Goal: Navigation & Orientation: Find specific page/section

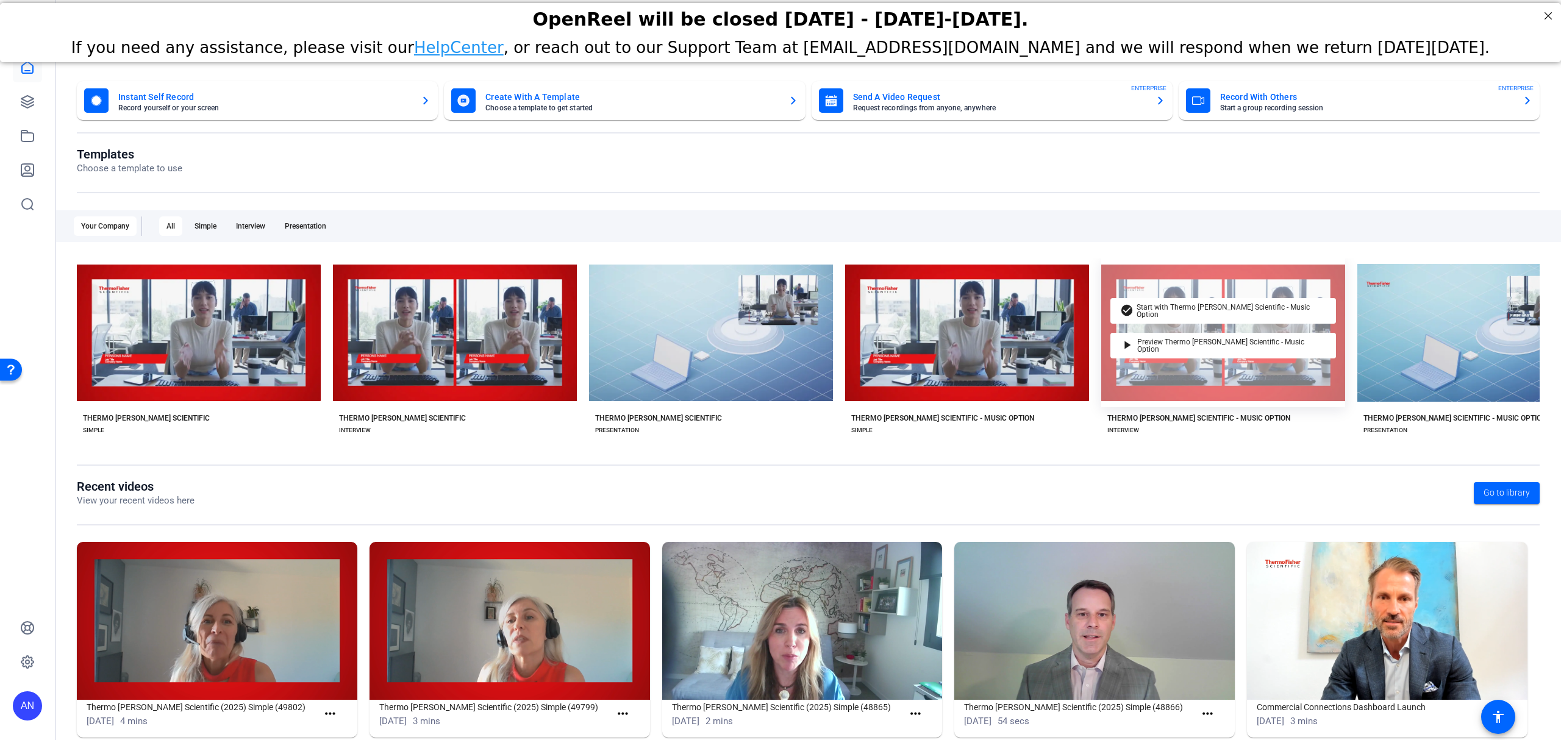
scroll to position [0, 838]
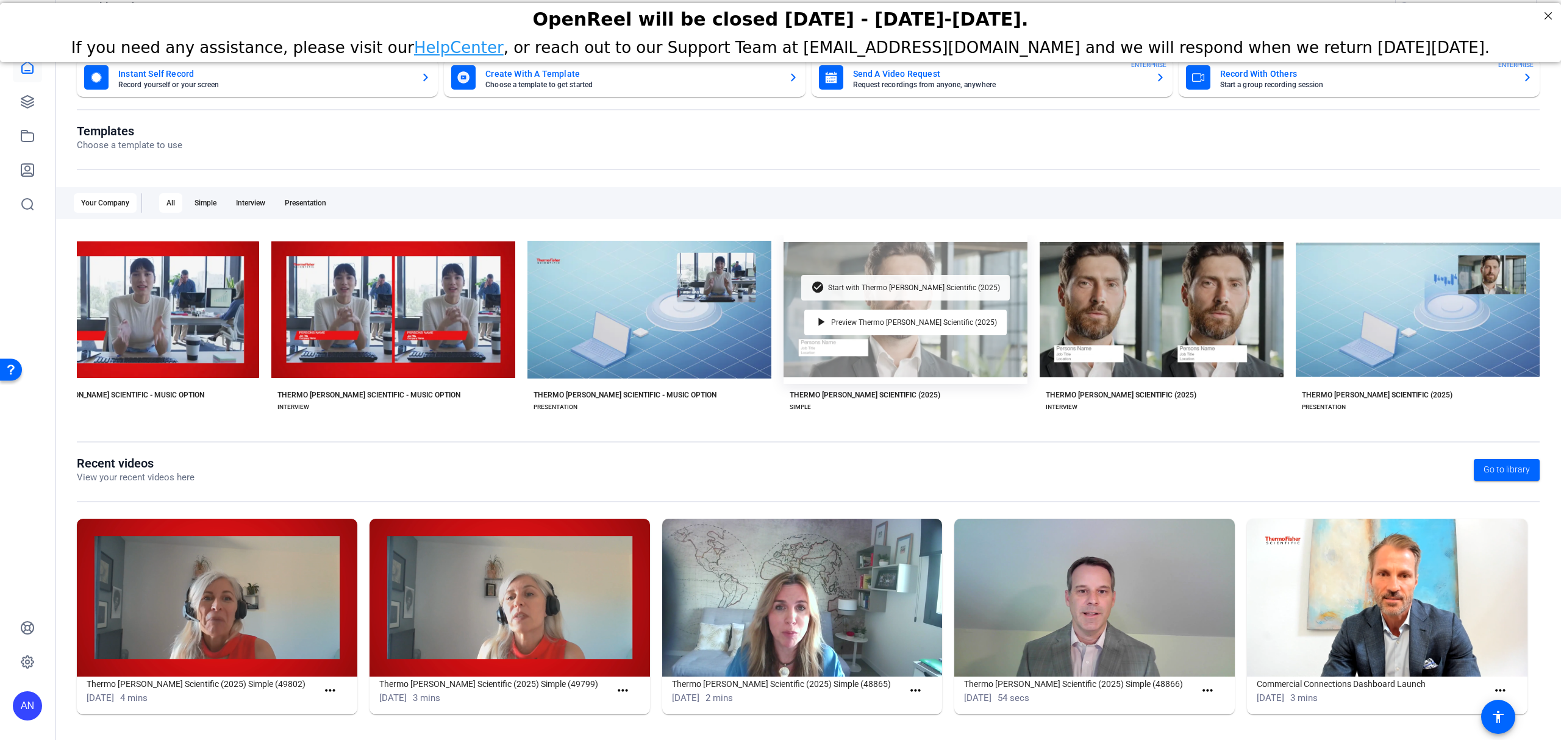
click at [905, 284] on span "Start with Thermo [PERSON_NAME] Scientific (2025)" at bounding box center [914, 287] width 172 height 7
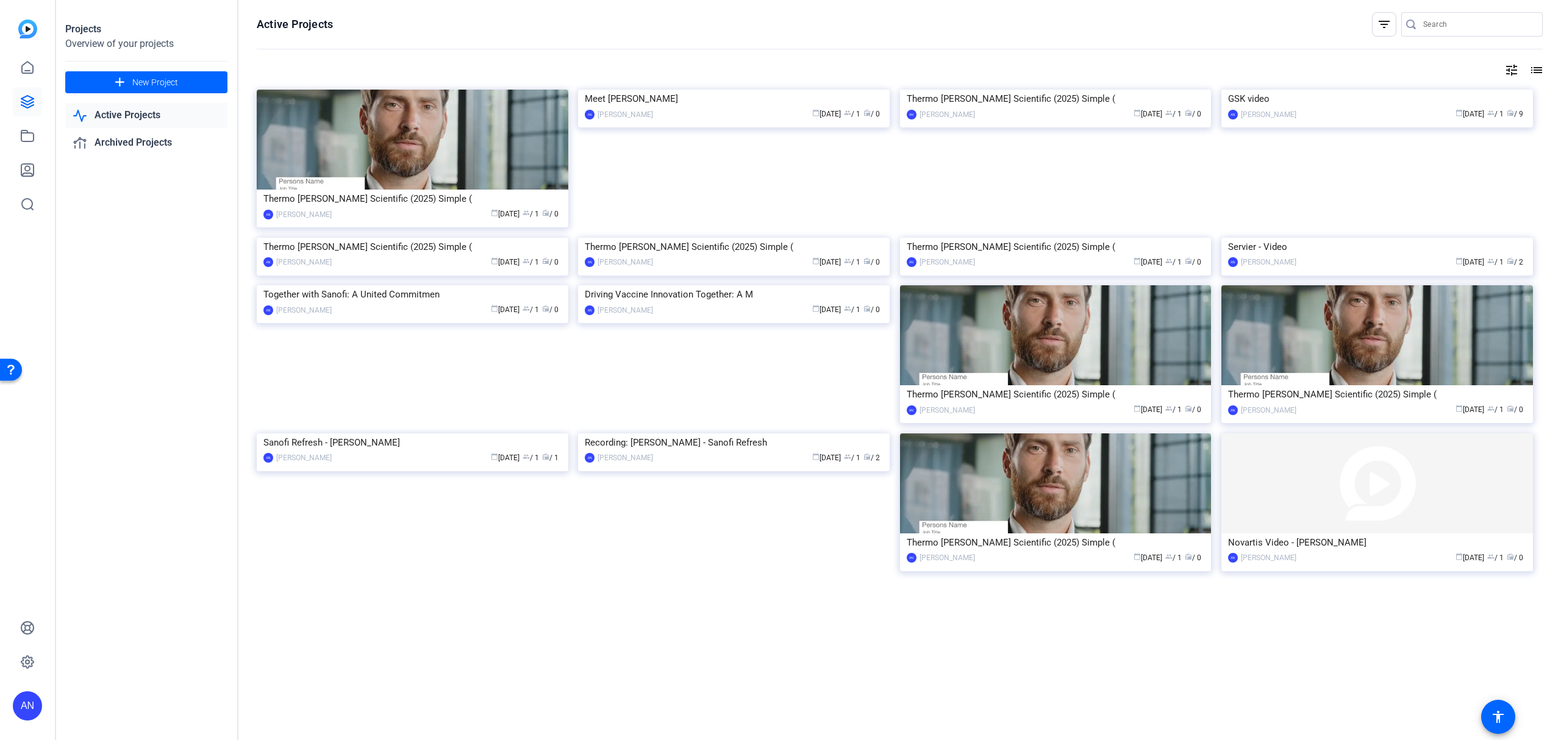
click at [764, 90] on img at bounding box center [734, 90] width 312 height 0
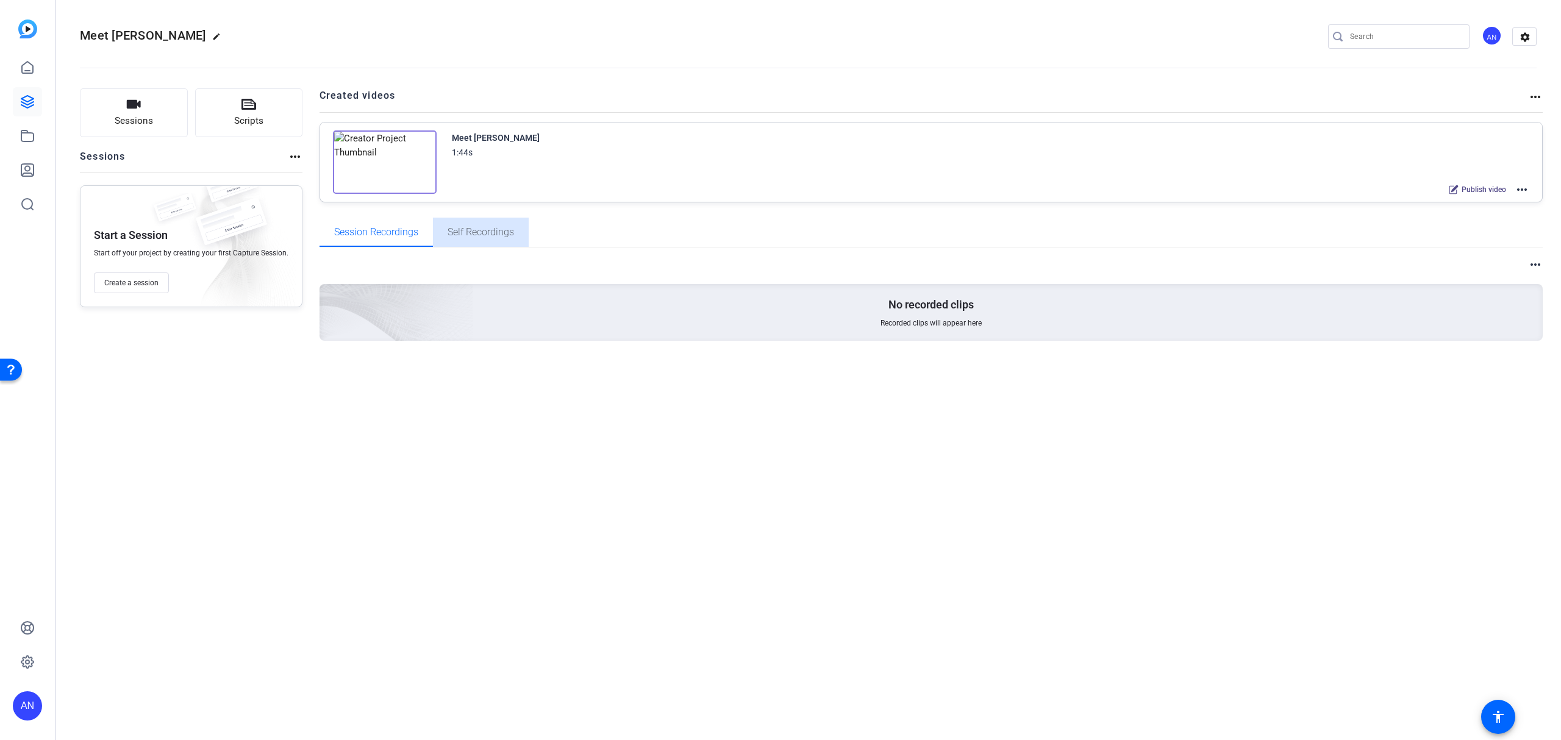
click at [481, 225] on span "Self Recordings" at bounding box center [481, 232] width 66 height 29
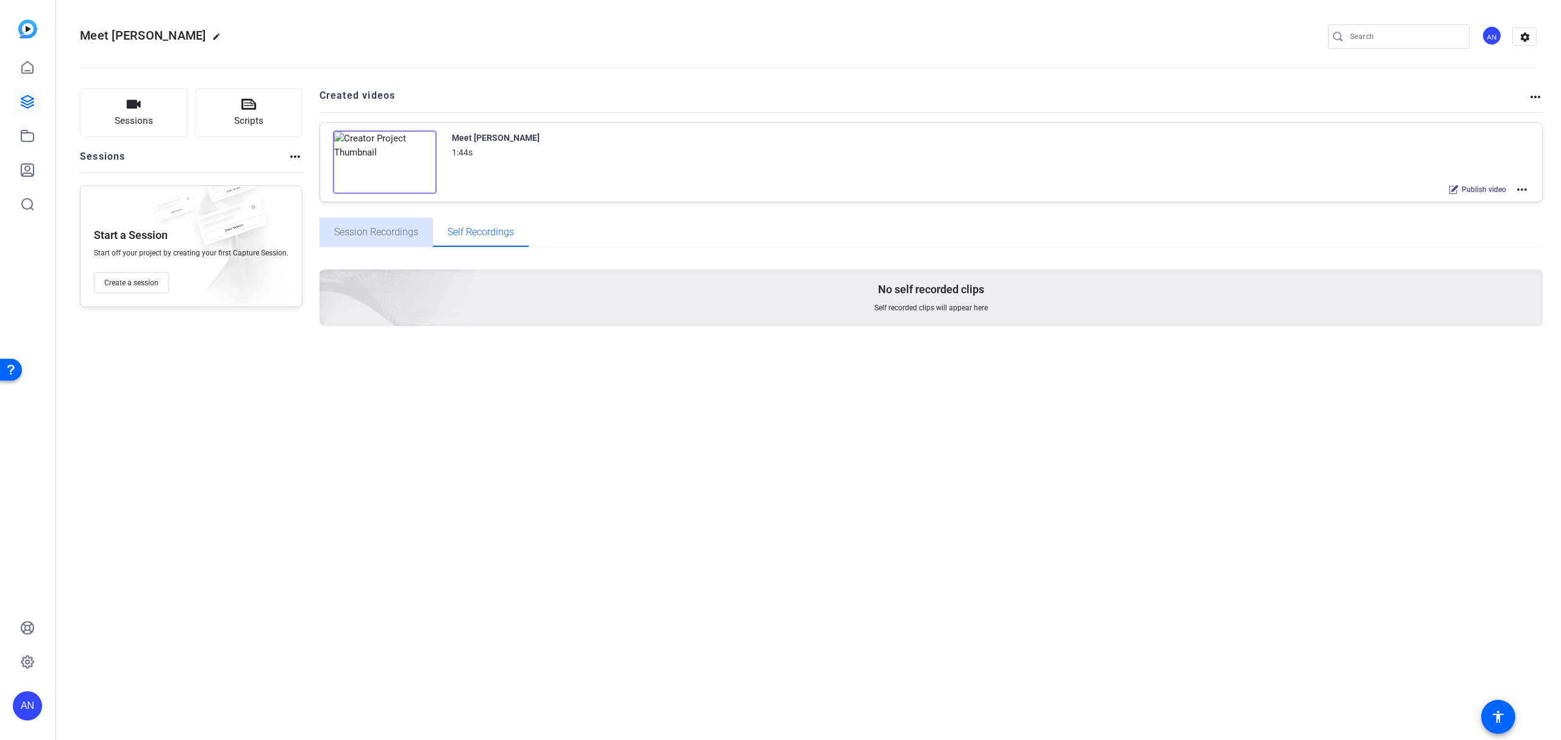
click at [376, 238] on span "Session Recordings" at bounding box center [376, 232] width 84 height 29
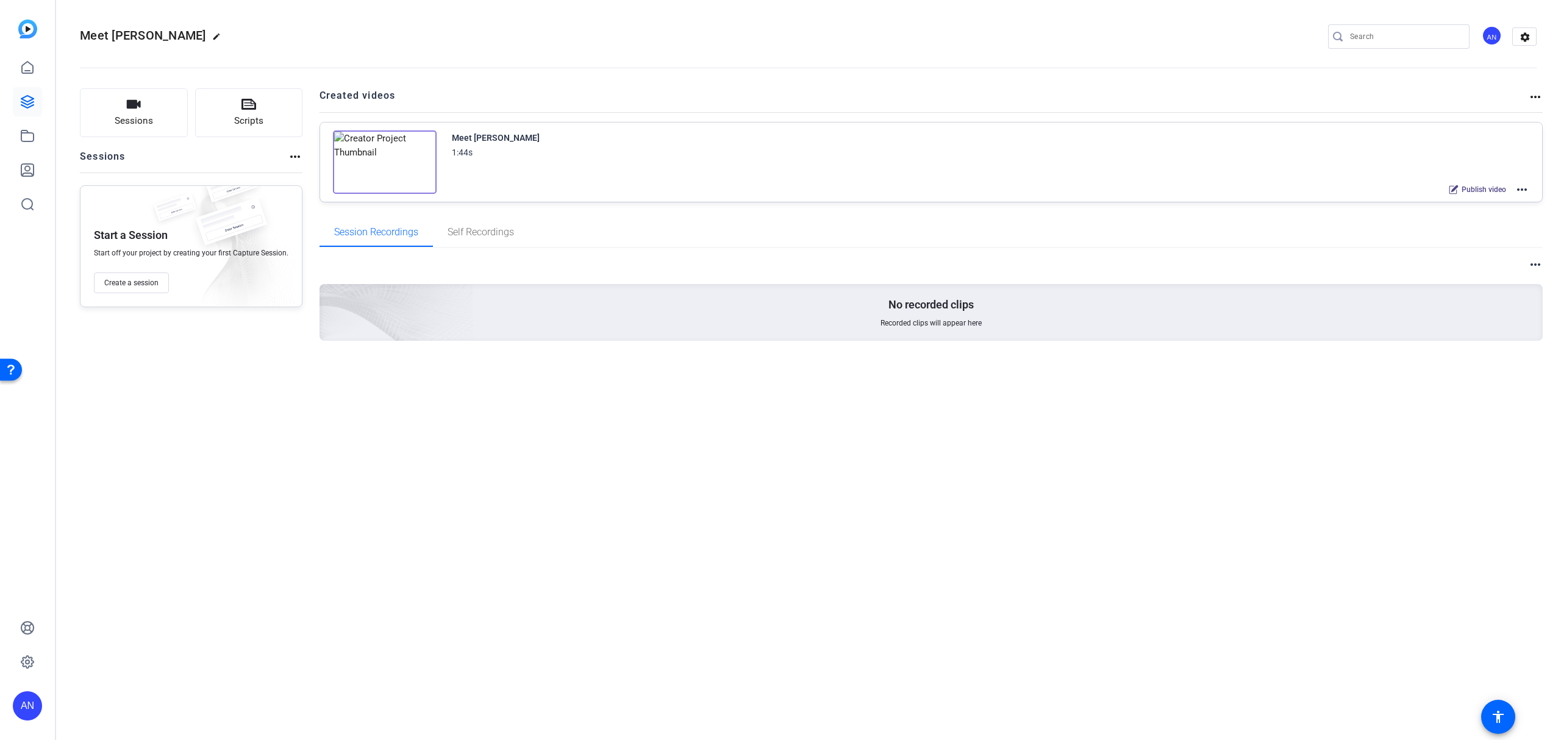
click at [394, 263] on div "more_horiz" at bounding box center [932, 264] width 1224 height 15
